Goal: Task Accomplishment & Management: Use online tool/utility

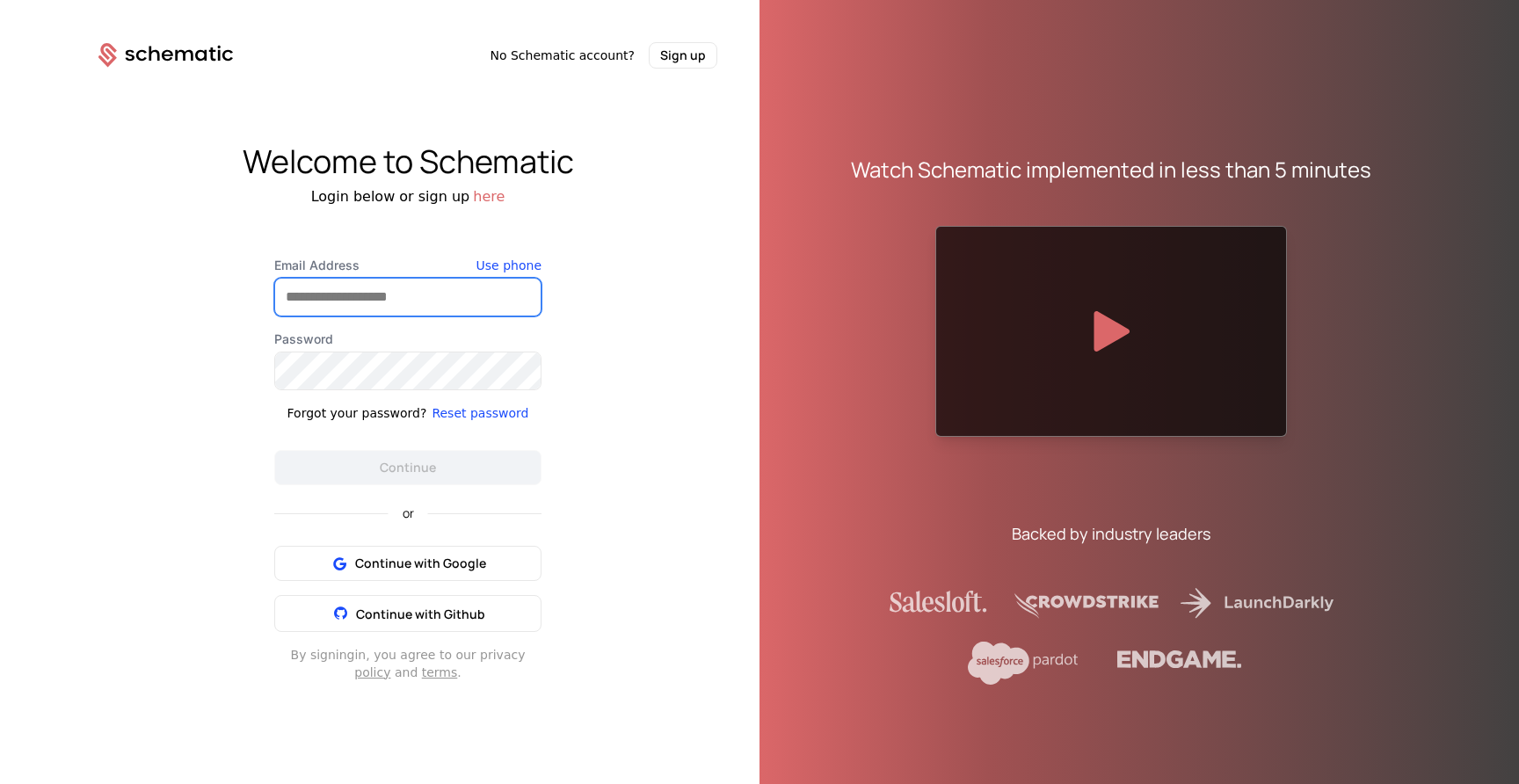
click at [419, 292] on input "Email Address" at bounding box center [408, 296] width 266 height 37
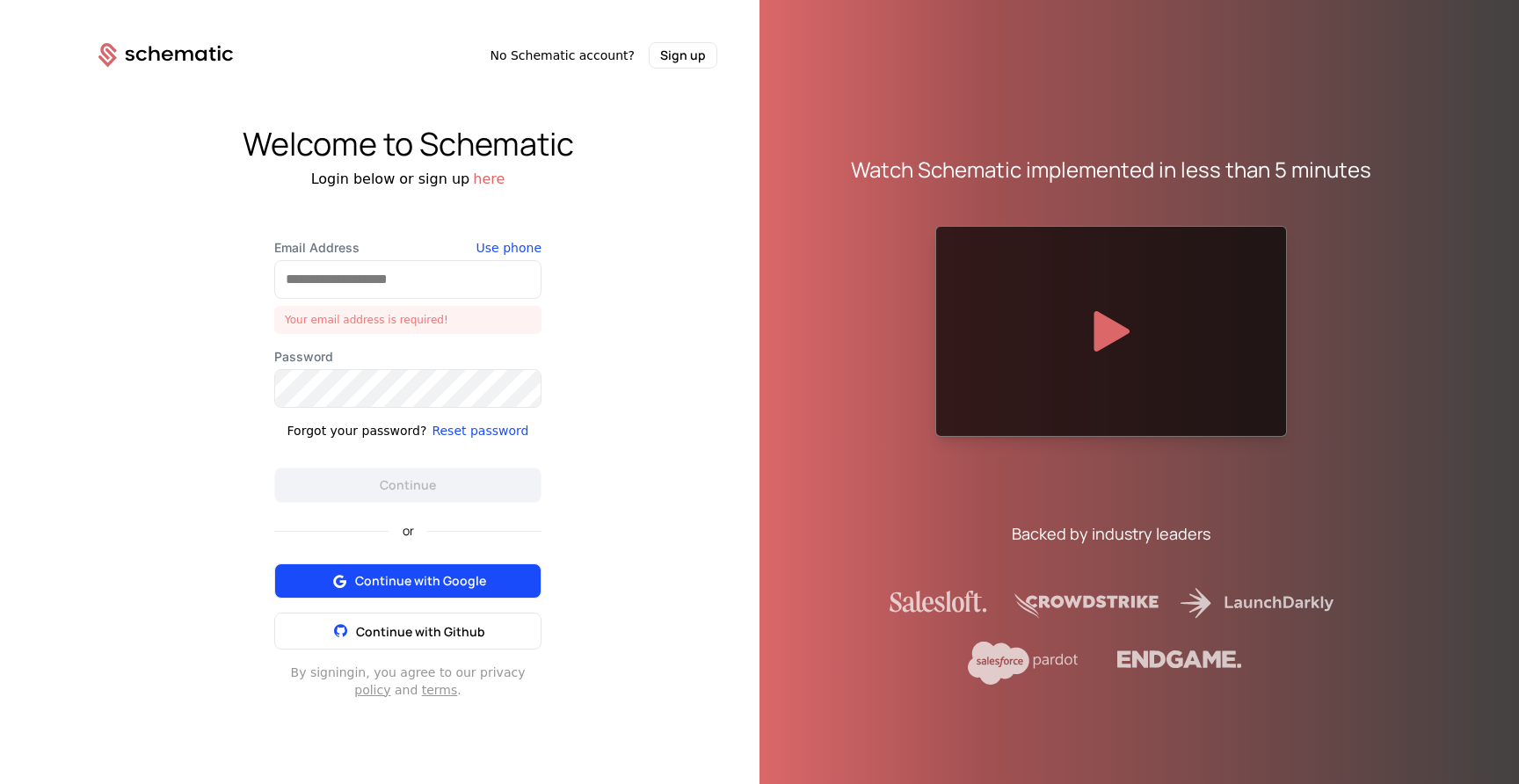
click at [432, 563] on button "Continue with Google" at bounding box center [408, 580] width 267 height 35
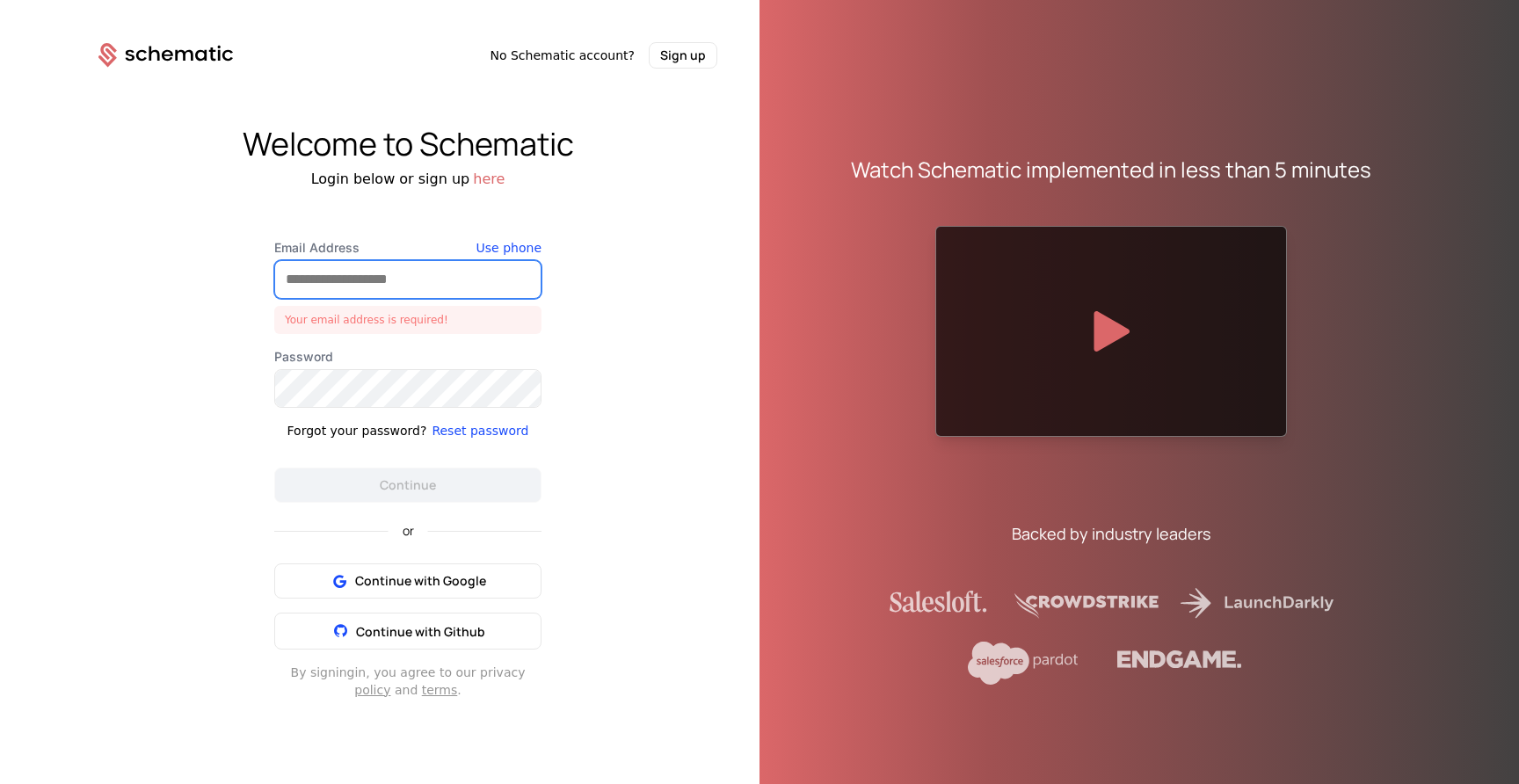
click at [441, 273] on input "Email Address" at bounding box center [408, 279] width 266 height 37
type input "**********"
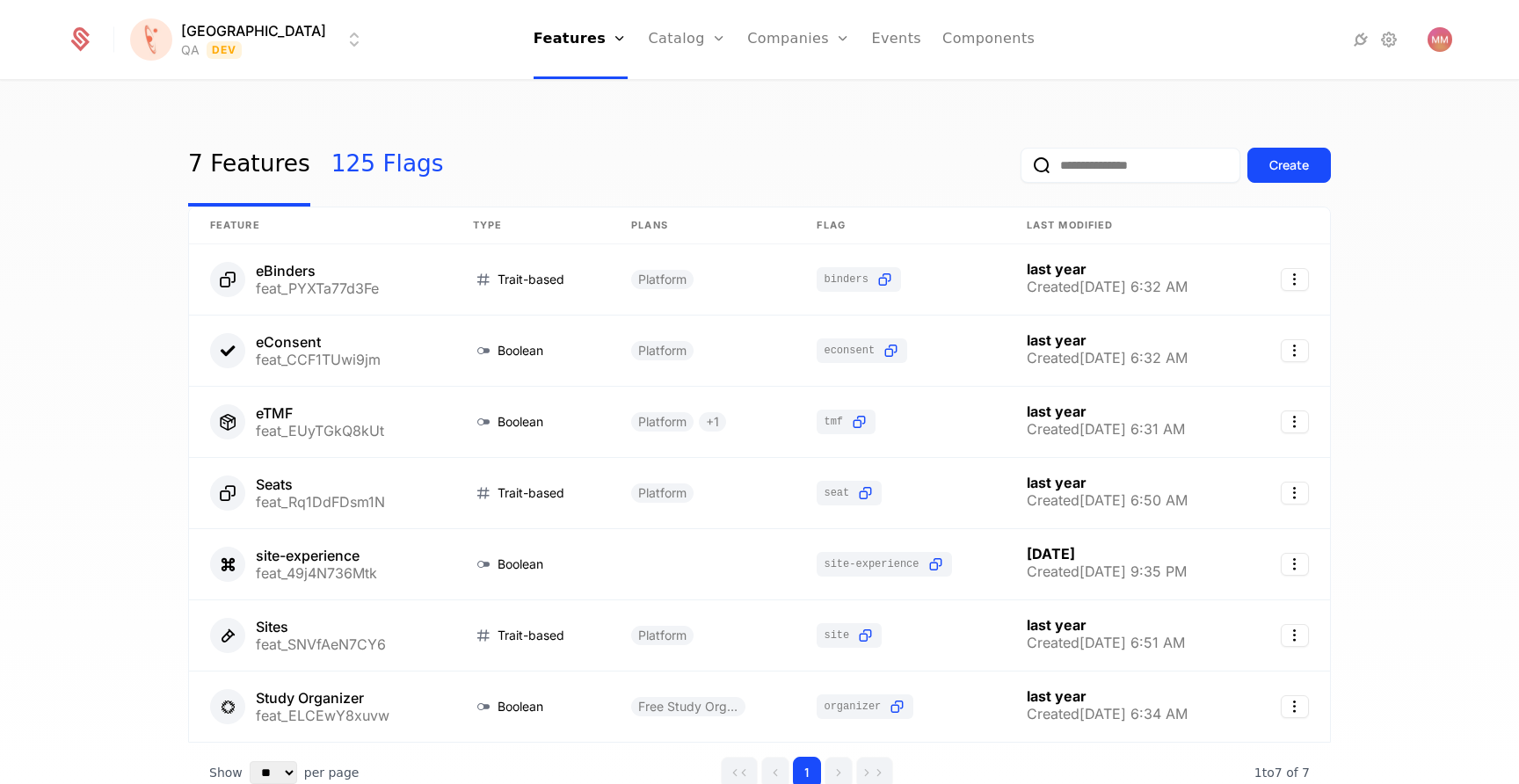
click at [368, 162] on link "125 Flags" at bounding box center [388, 165] width 112 height 83
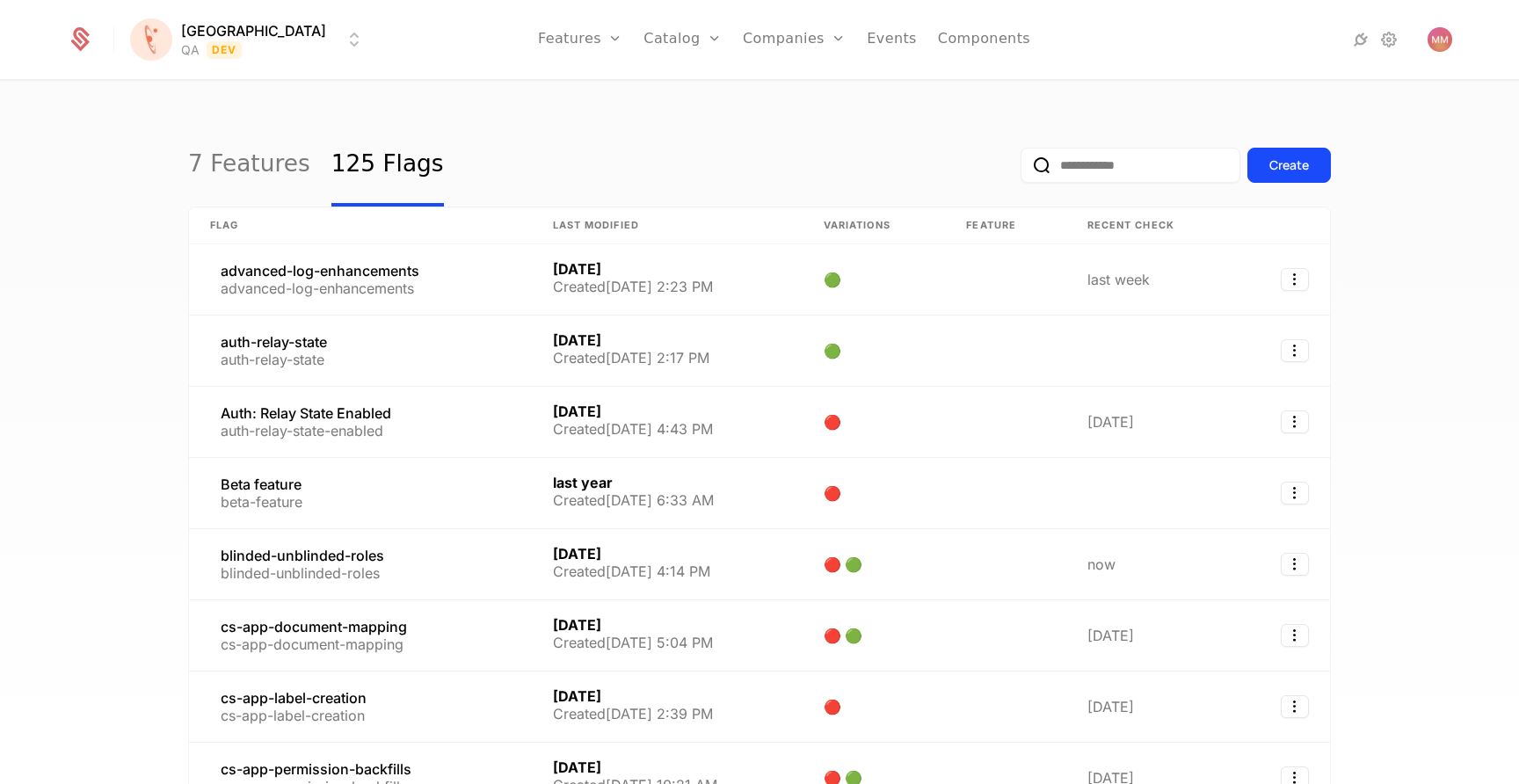
click at [1125, 173] on input "email" at bounding box center [1130, 165] width 220 height 35
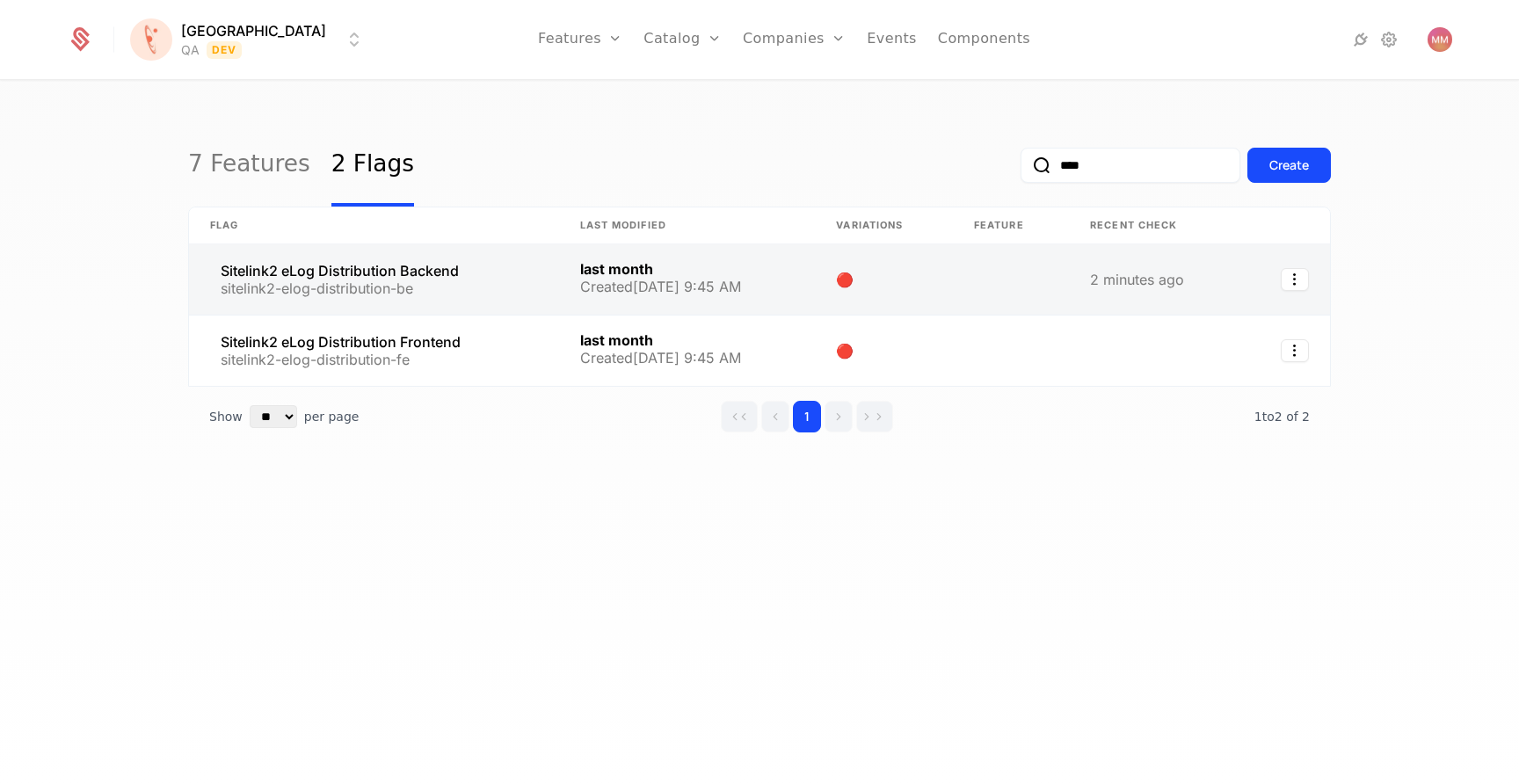
type input "****"
click at [436, 265] on link at bounding box center [374, 279] width 370 height 70
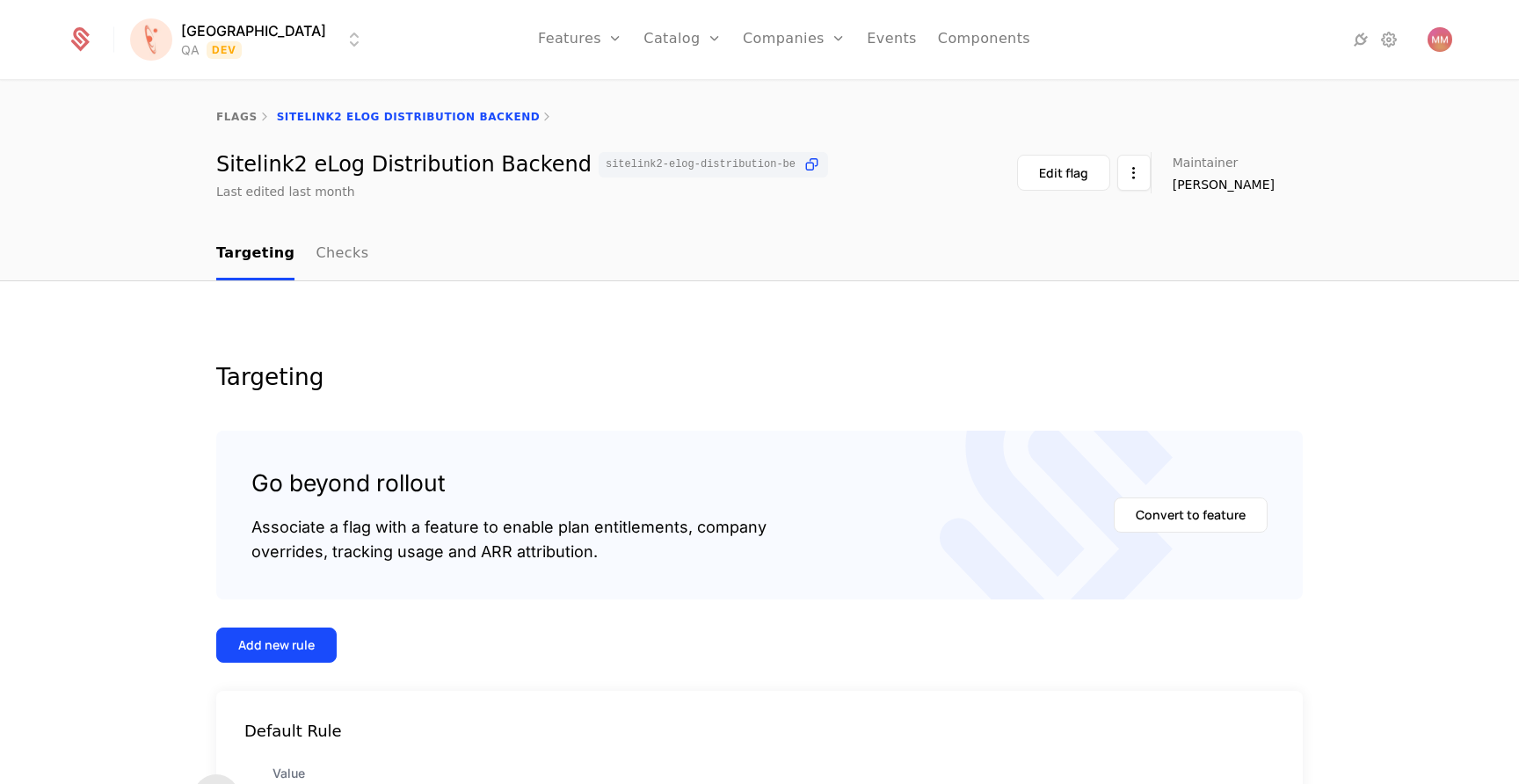
scroll to position [152, 0]
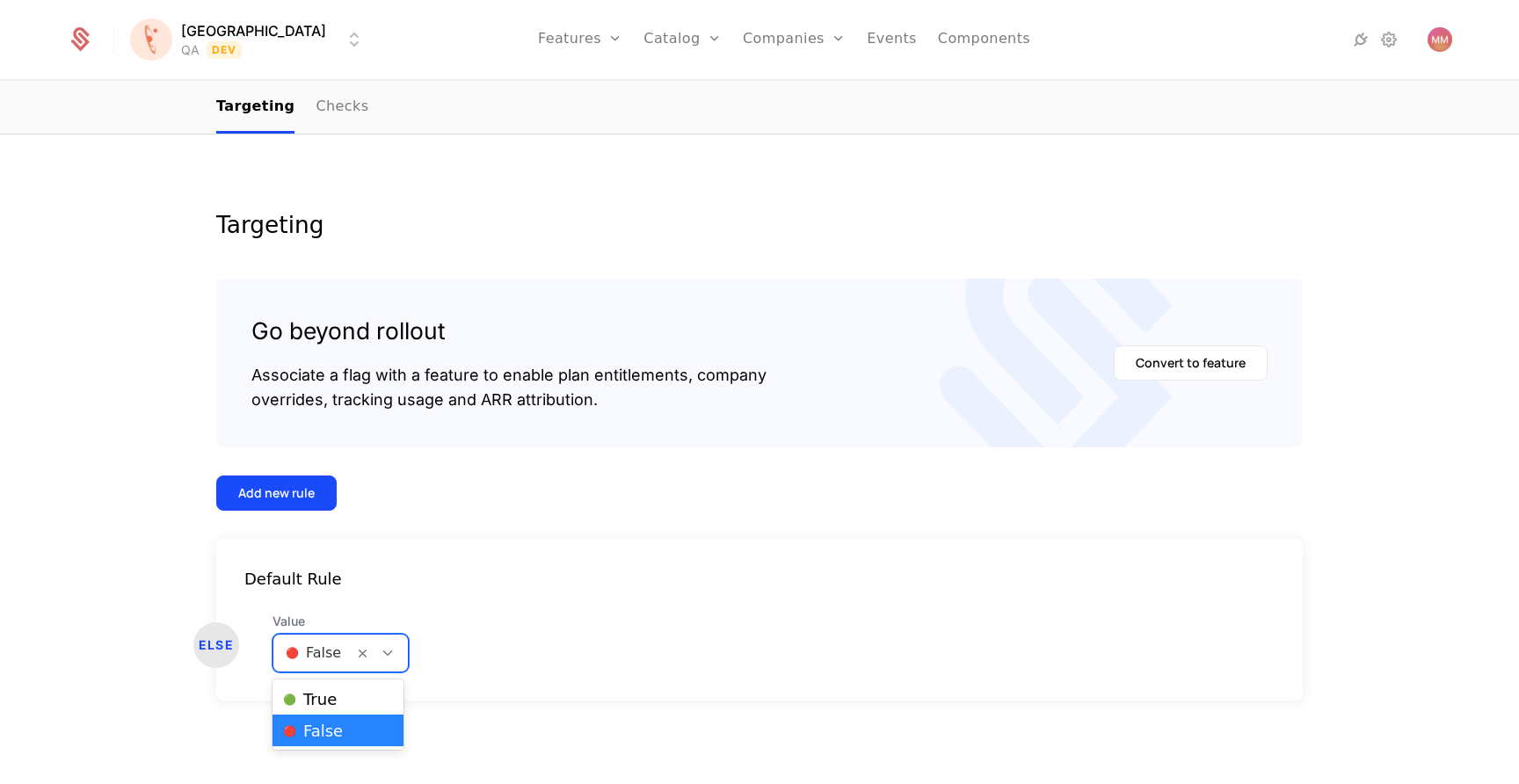
click at [334, 655] on div at bounding box center [314, 653] width 55 height 25
click at [341, 694] on div "🟢 True" at bounding box center [337, 698] width 110 height 17
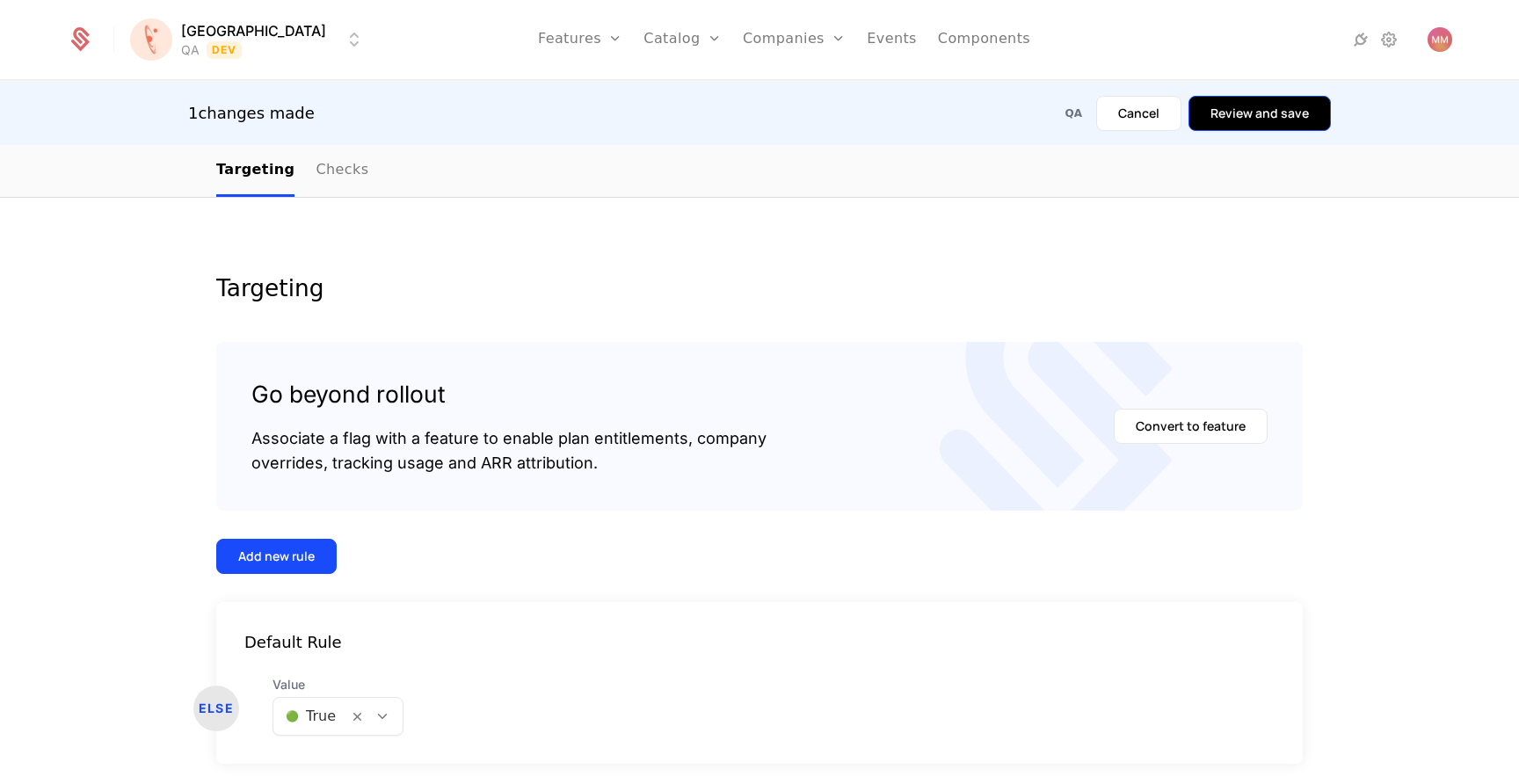
click at [1220, 111] on button "Review and save" at bounding box center [1259, 113] width 142 height 35
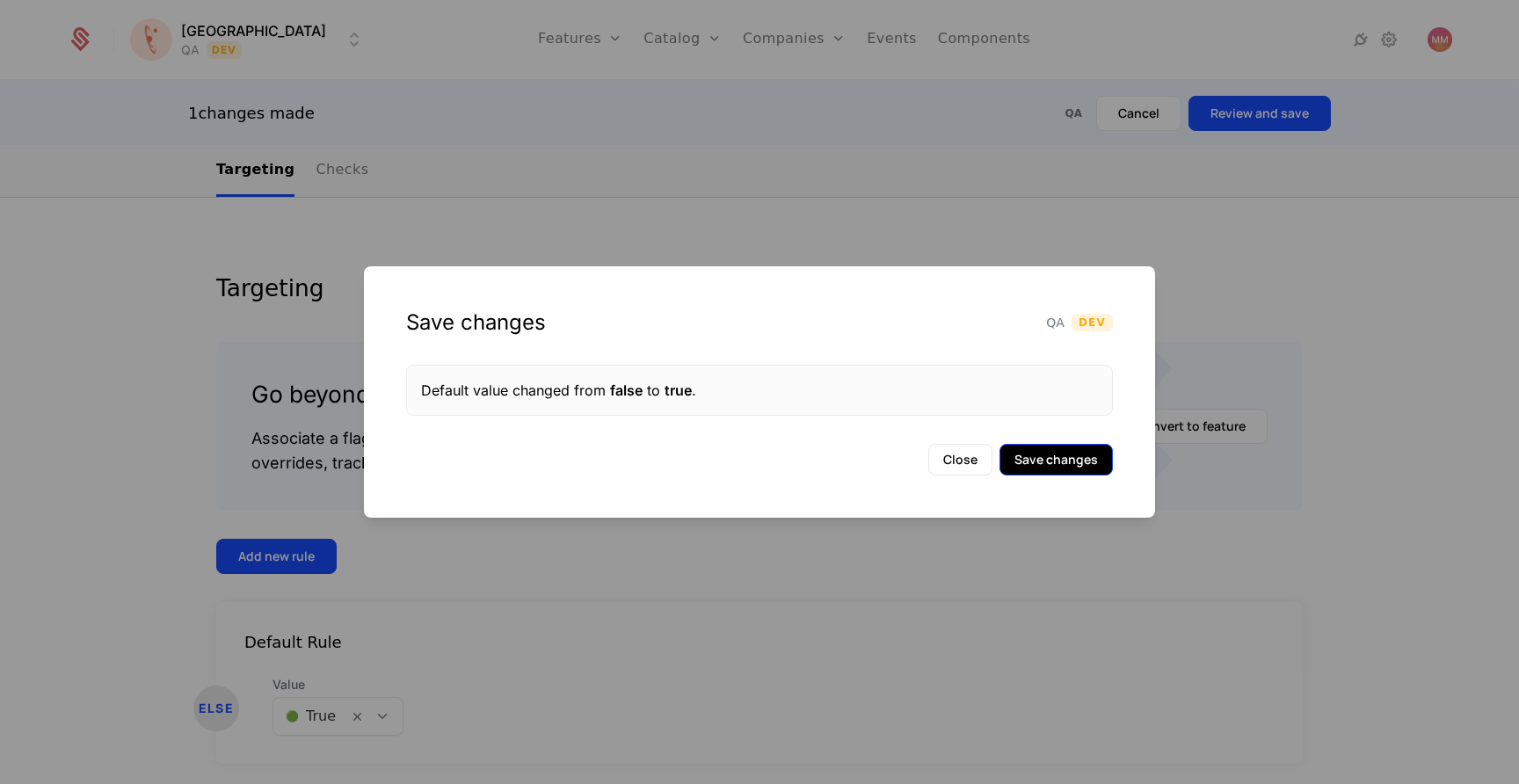
click at [1050, 465] on button "Save changes" at bounding box center [1056, 459] width 113 height 31
